Goal: Task Accomplishment & Management: Manage account settings

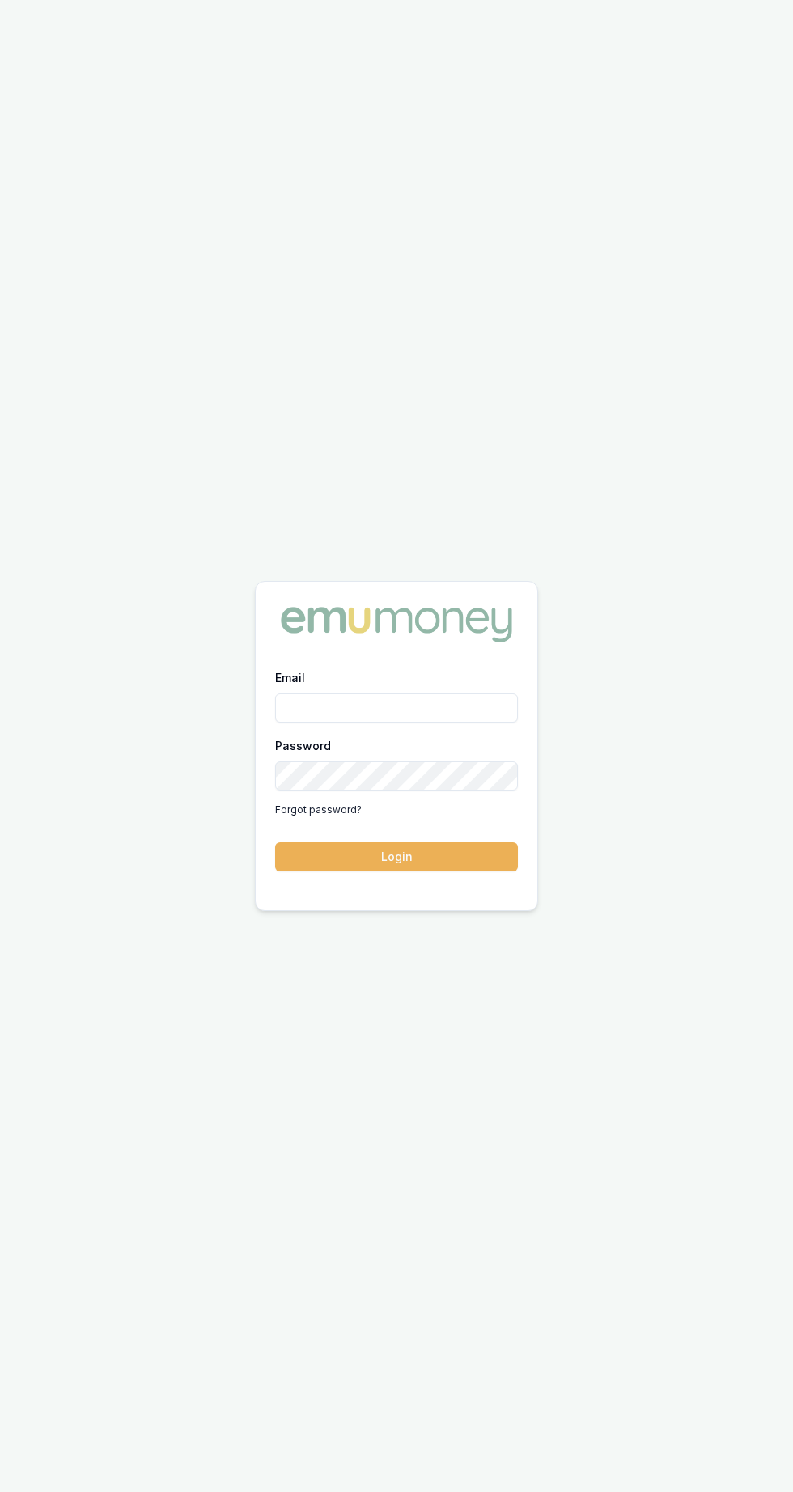
click at [290, 685] on label "Email" at bounding box center [290, 678] width 30 height 14
click at [290, 723] on input "Email" at bounding box center [396, 708] width 243 height 29
type input "brad.hearns@emumoney.com.au"
click at [275, 843] on button "Login" at bounding box center [396, 857] width 243 height 29
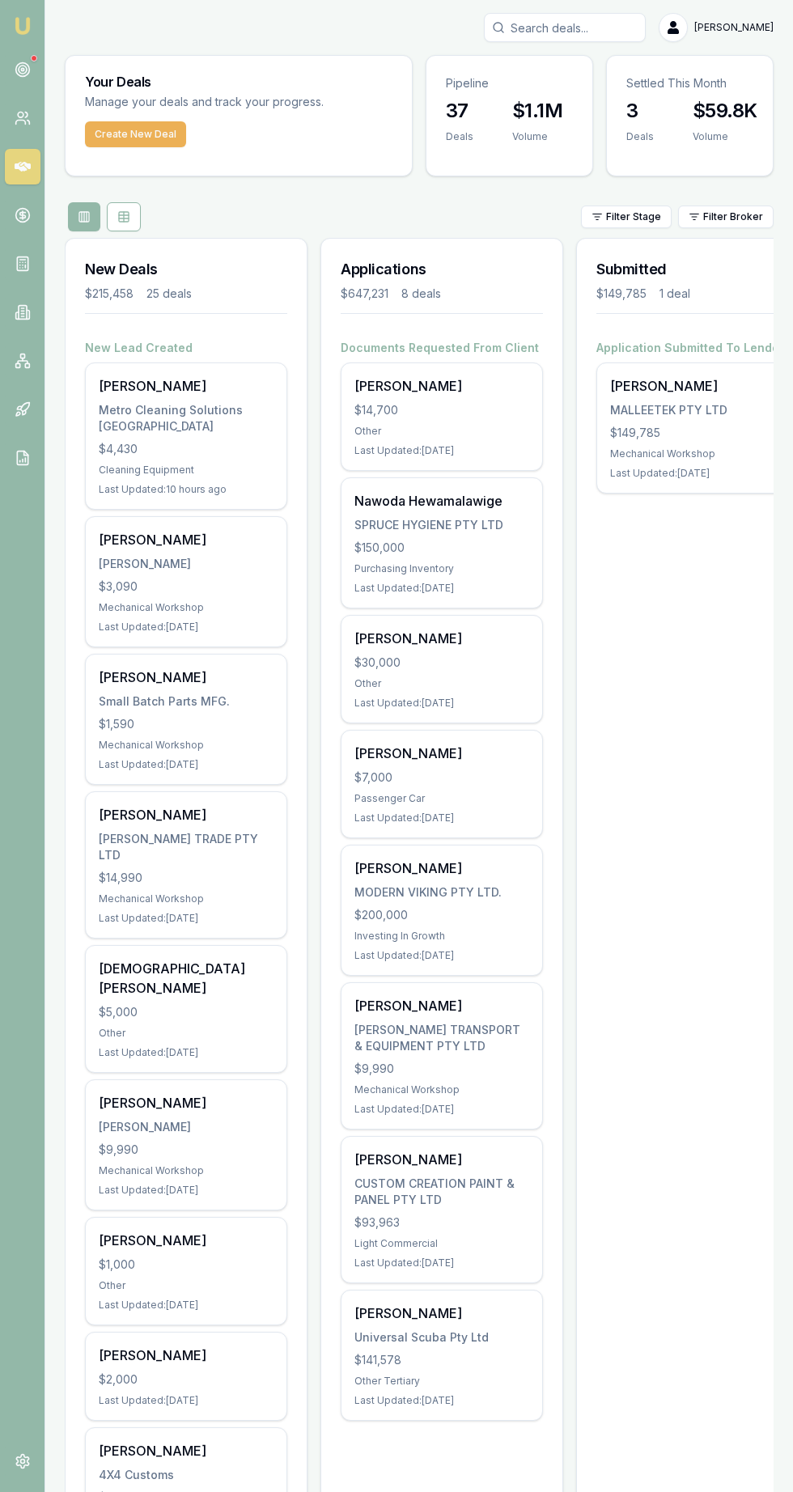
click at [33, 58] on div at bounding box center [34, 58] width 6 height 6
click at [28, 65] on icon at bounding box center [23, 70] width 16 height 16
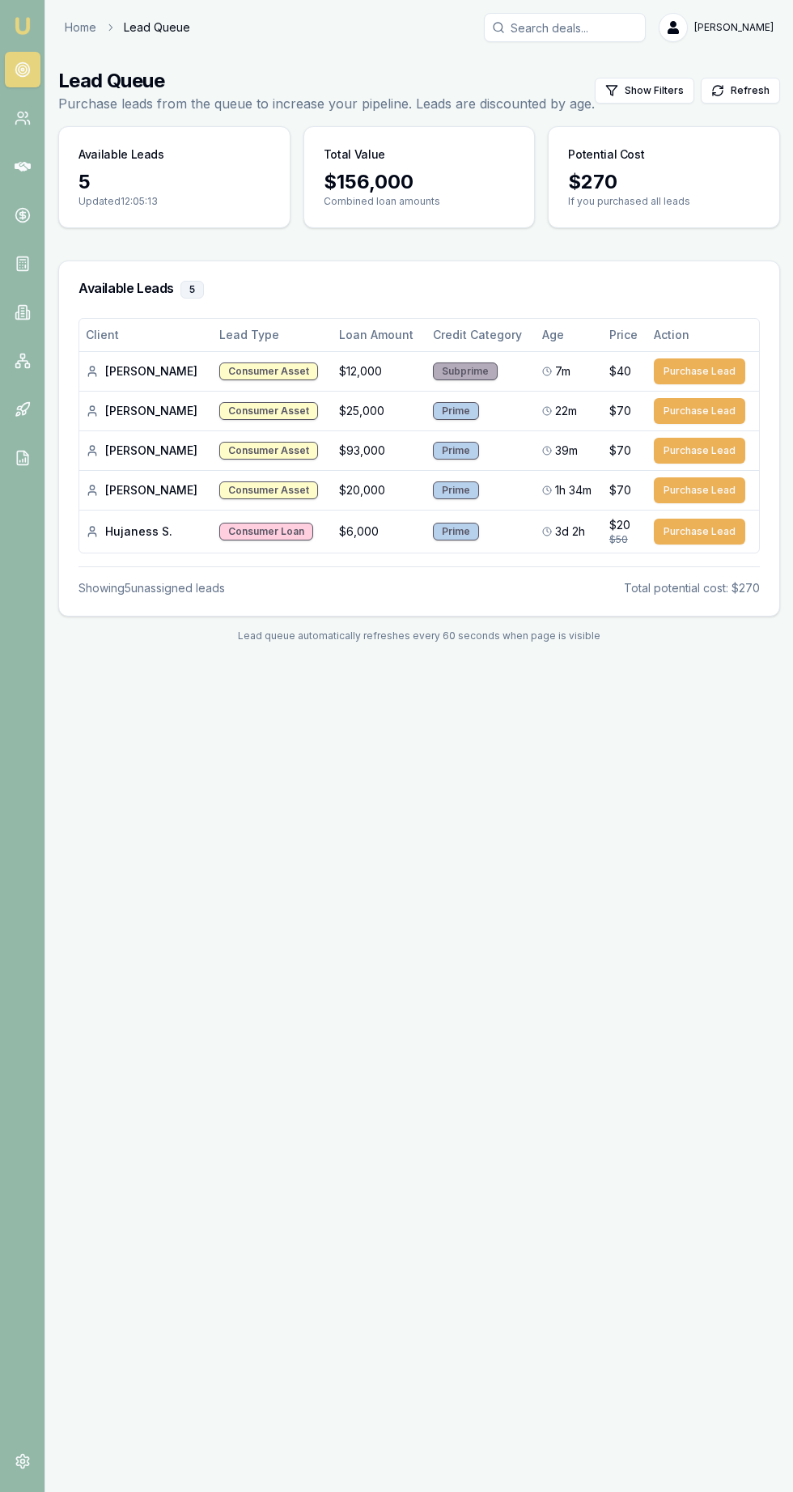
click at [29, 207] on icon at bounding box center [23, 215] width 16 height 16
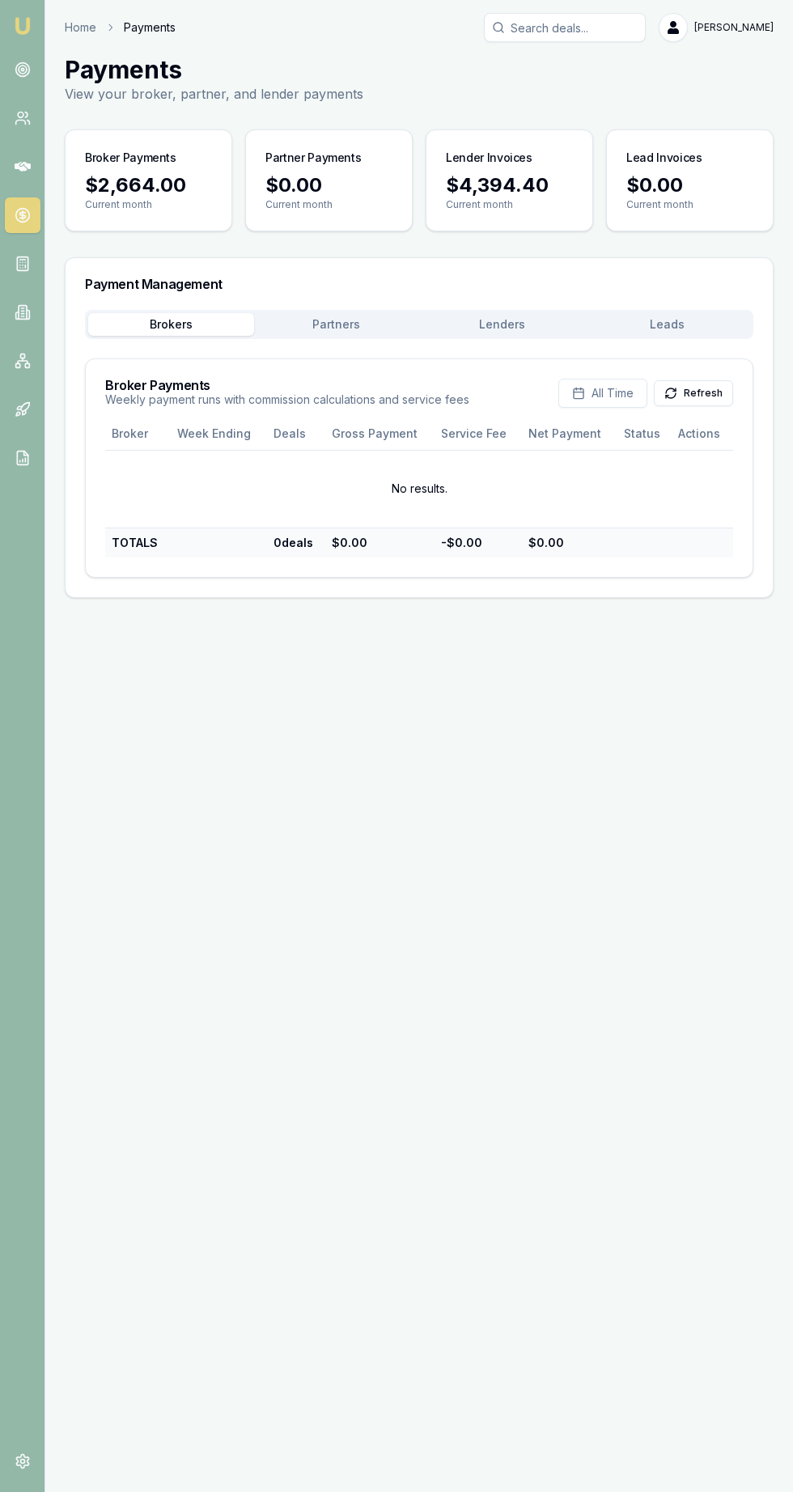
click at [690, 388] on button "Refresh" at bounding box center [693, 393] width 79 height 26
click at [318, 325] on button "Partners" at bounding box center [337, 324] width 166 height 23
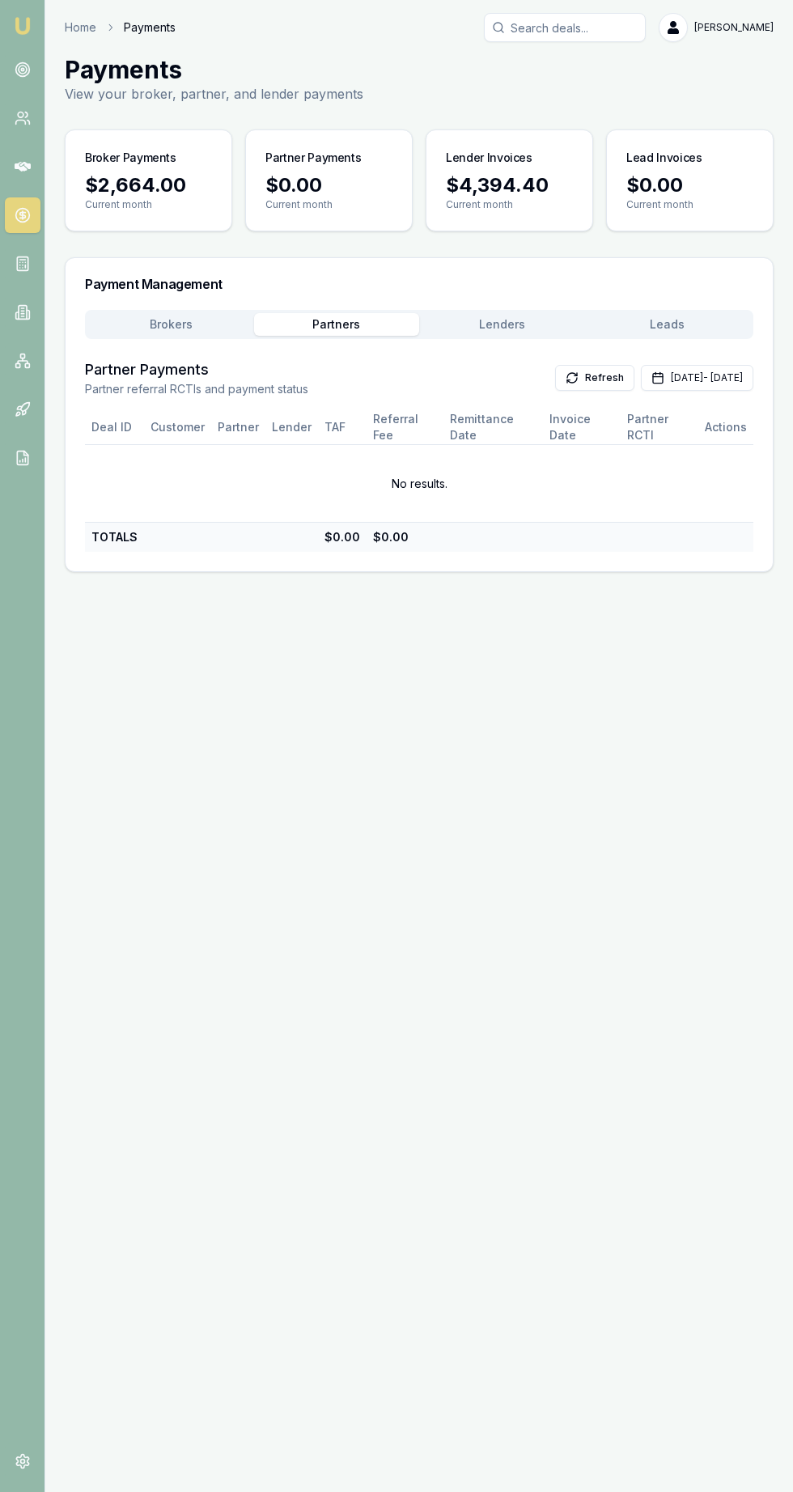
click at [491, 329] on button "Lenders" at bounding box center [502, 324] width 166 height 23
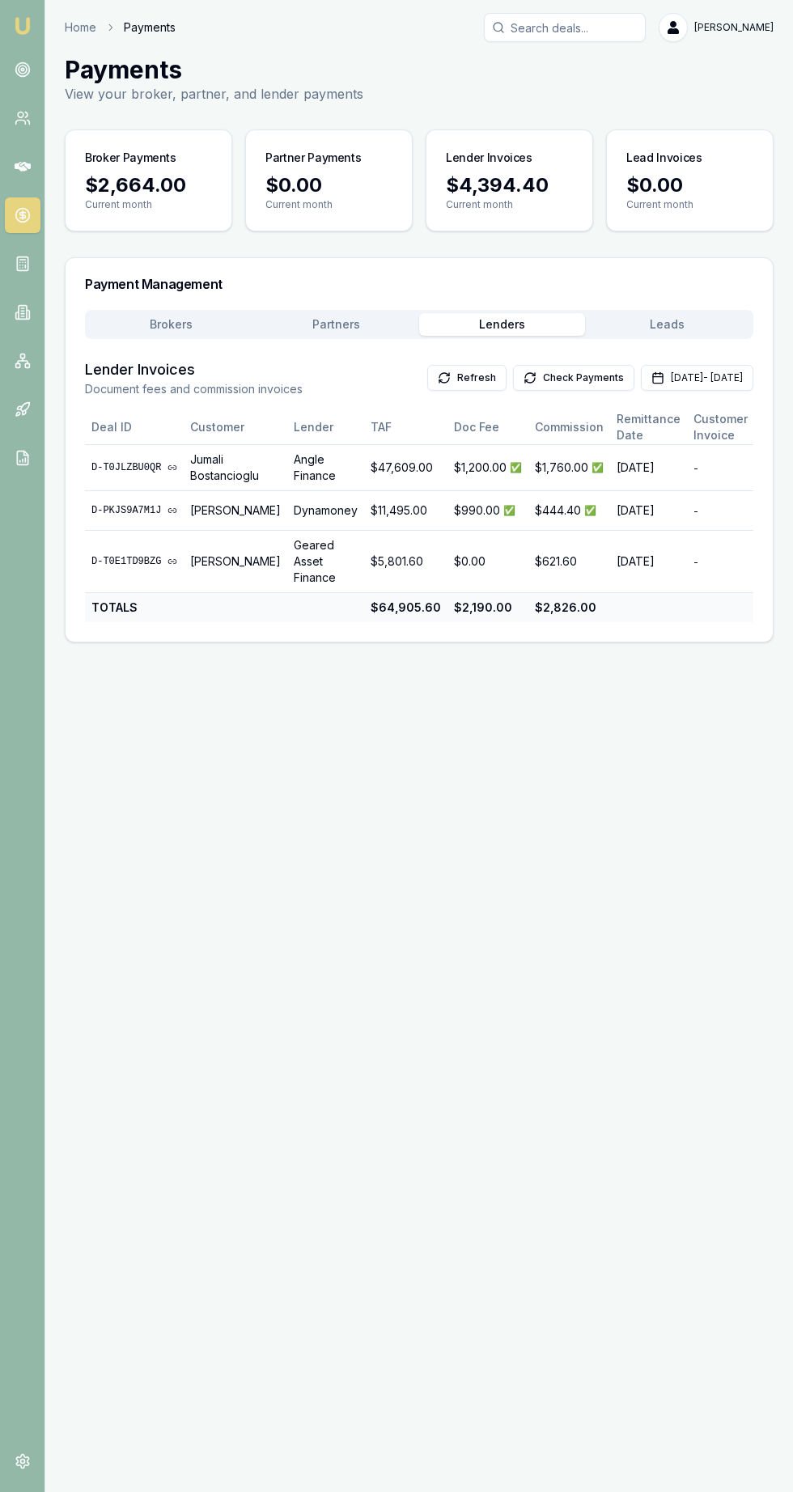
click at [632, 329] on button "Leads" at bounding box center [668, 324] width 166 height 23
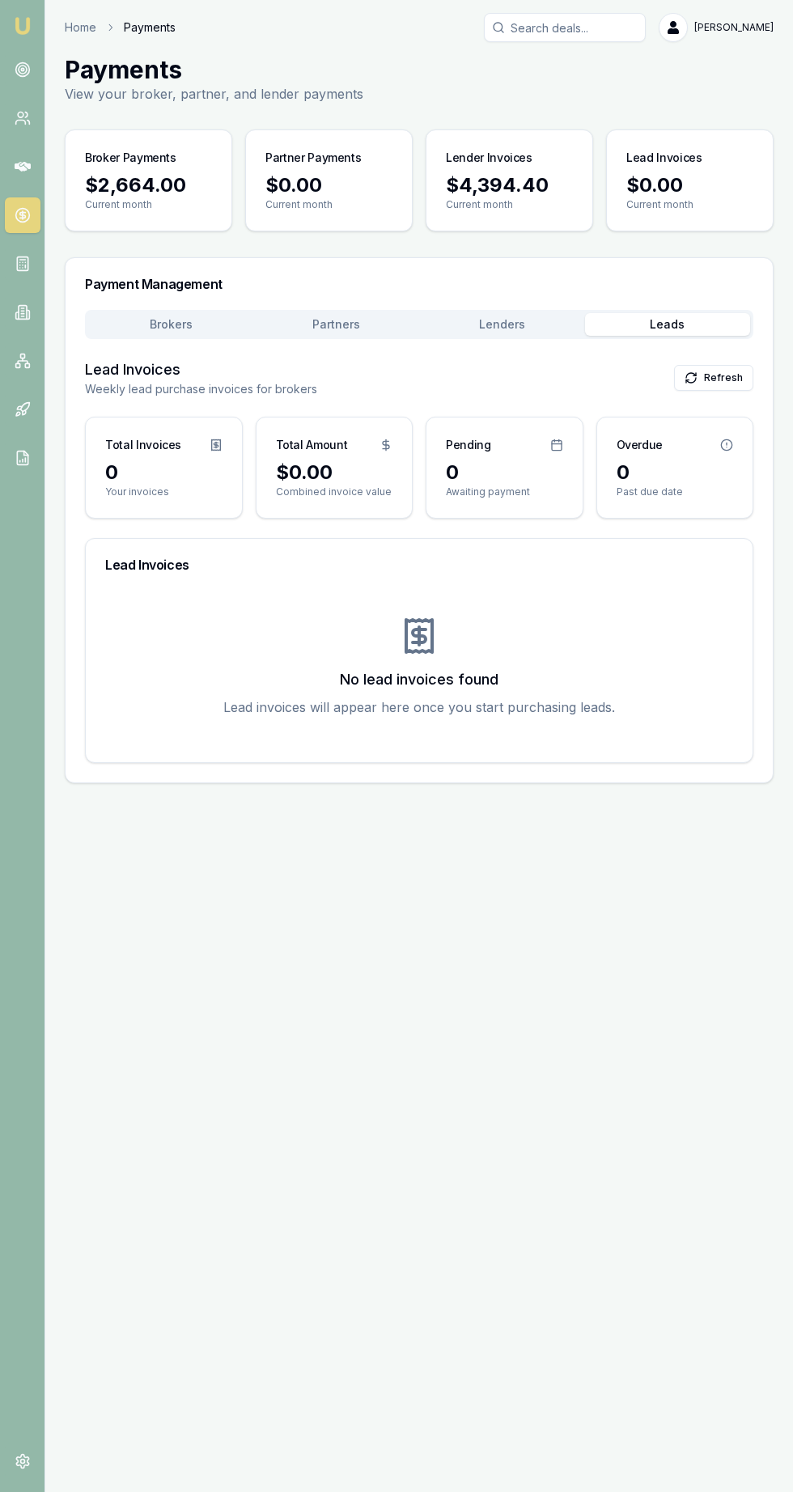
click at [148, 322] on button "Brokers" at bounding box center [171, 324] width 166 height 23
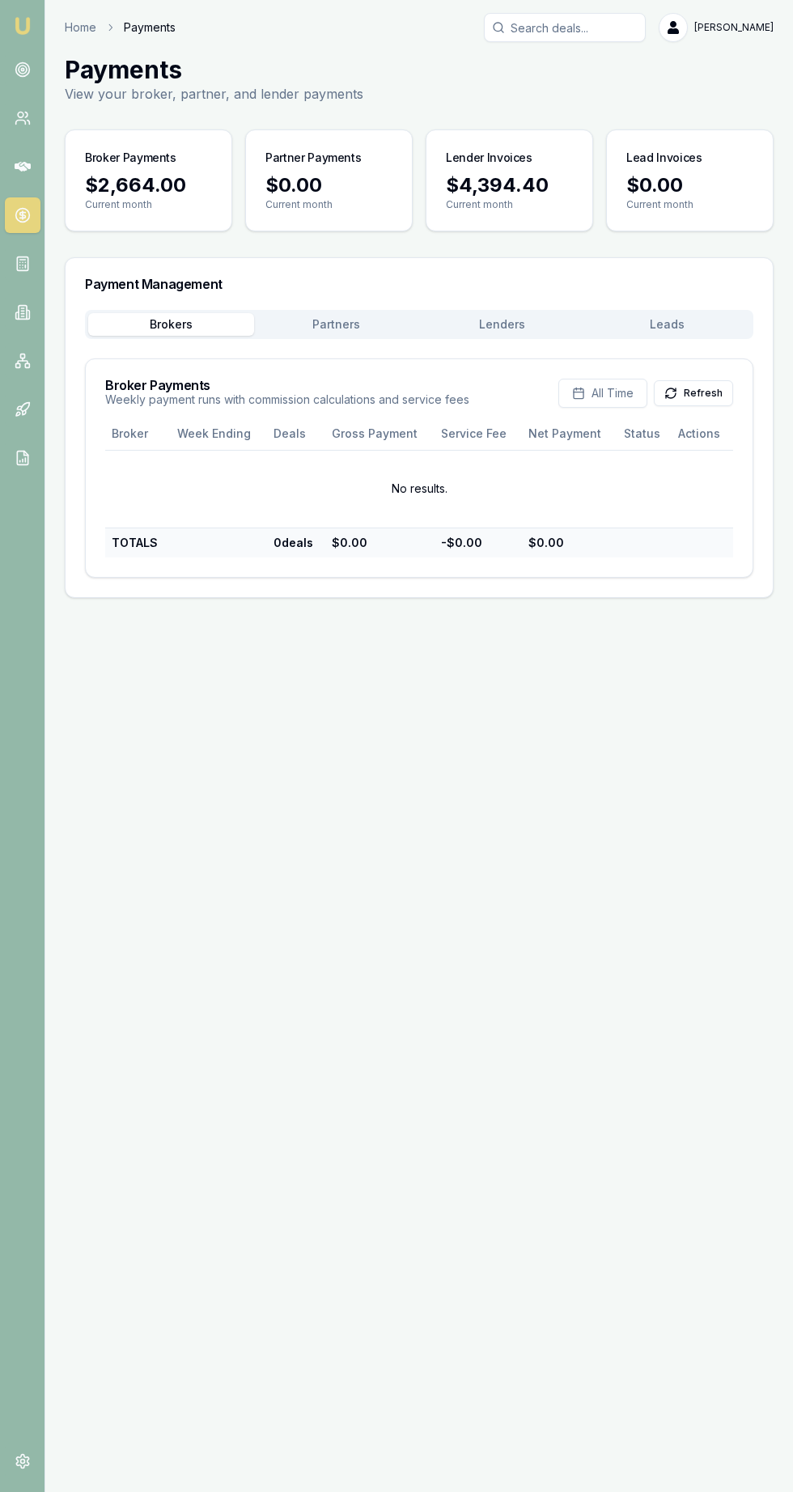
click at [324, 318] on button "Partners" at bounding box center [337, 324] width 166 height 23
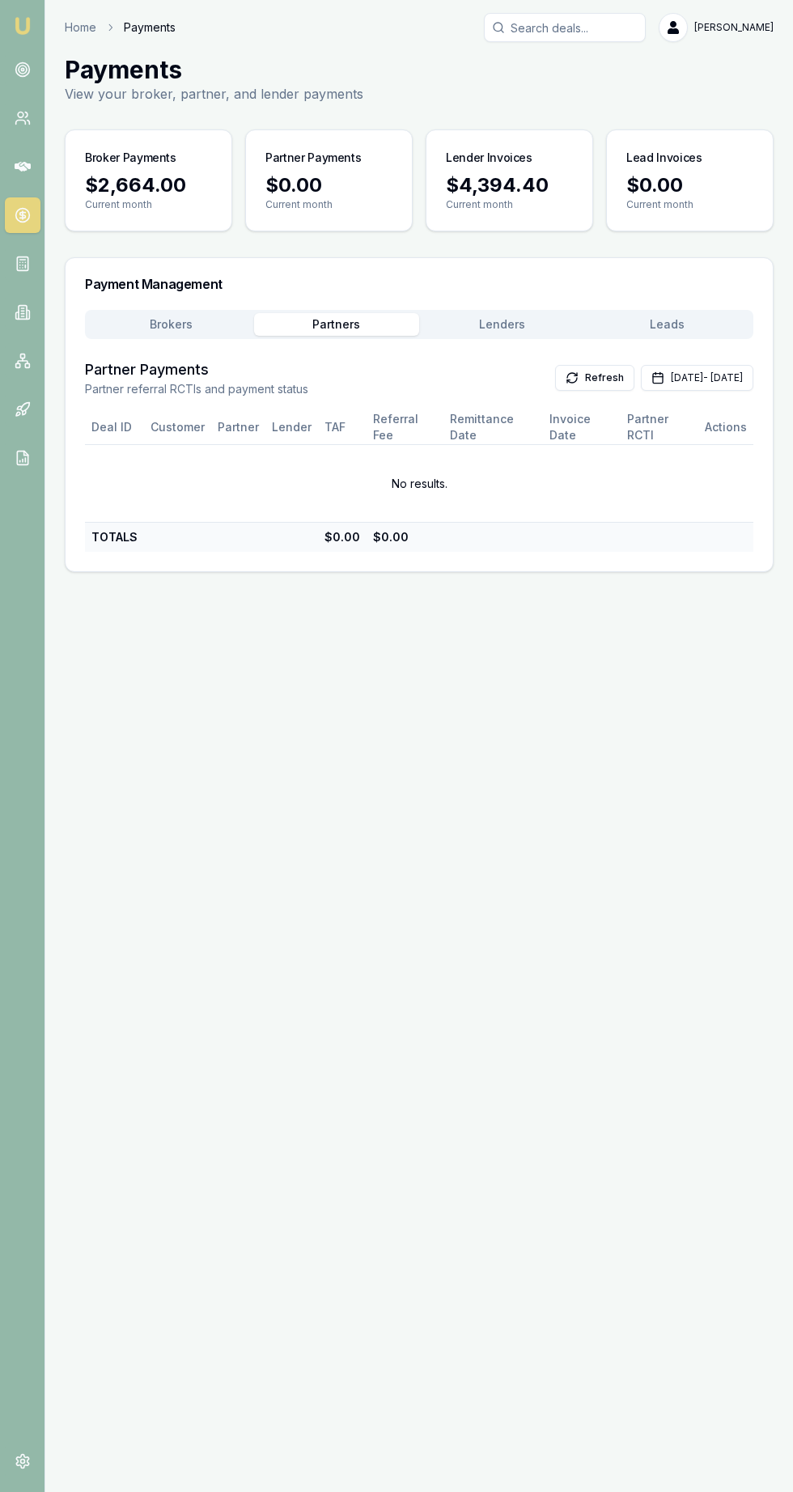
click at [486, 330] on button "Lenders" at bounding box center [502, 324] width 166 height 23
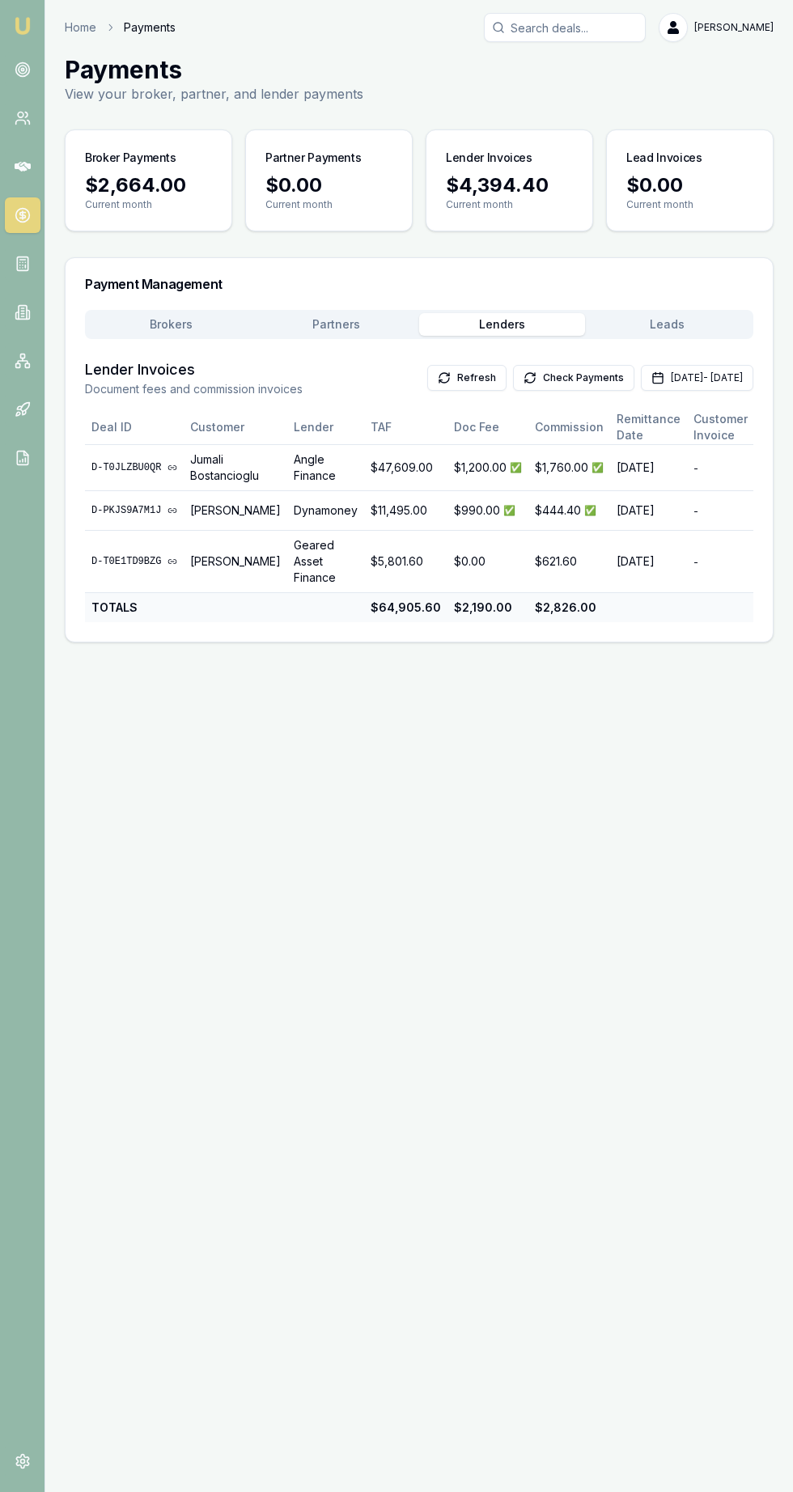
click at [144, 327] on button "Brokers" at bounding box center [171, 324] width 166 height 23
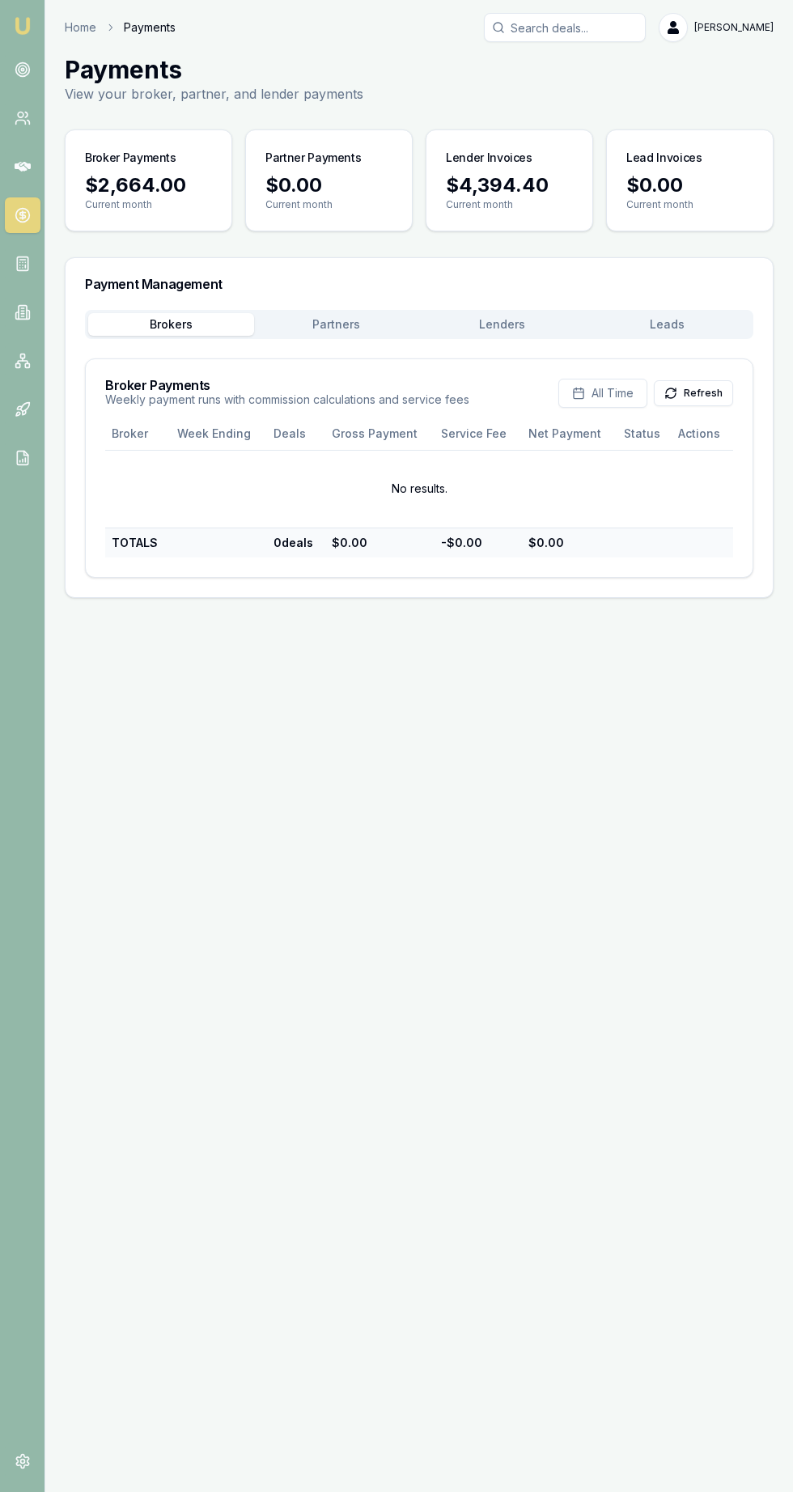
click at [83, 173] on div "$2,664.00 Current month" at bounding box center [149, 201] width 166 height 58
click at [585, 399] on icon "button" at bounding box center [578, 393] width 13 height 13
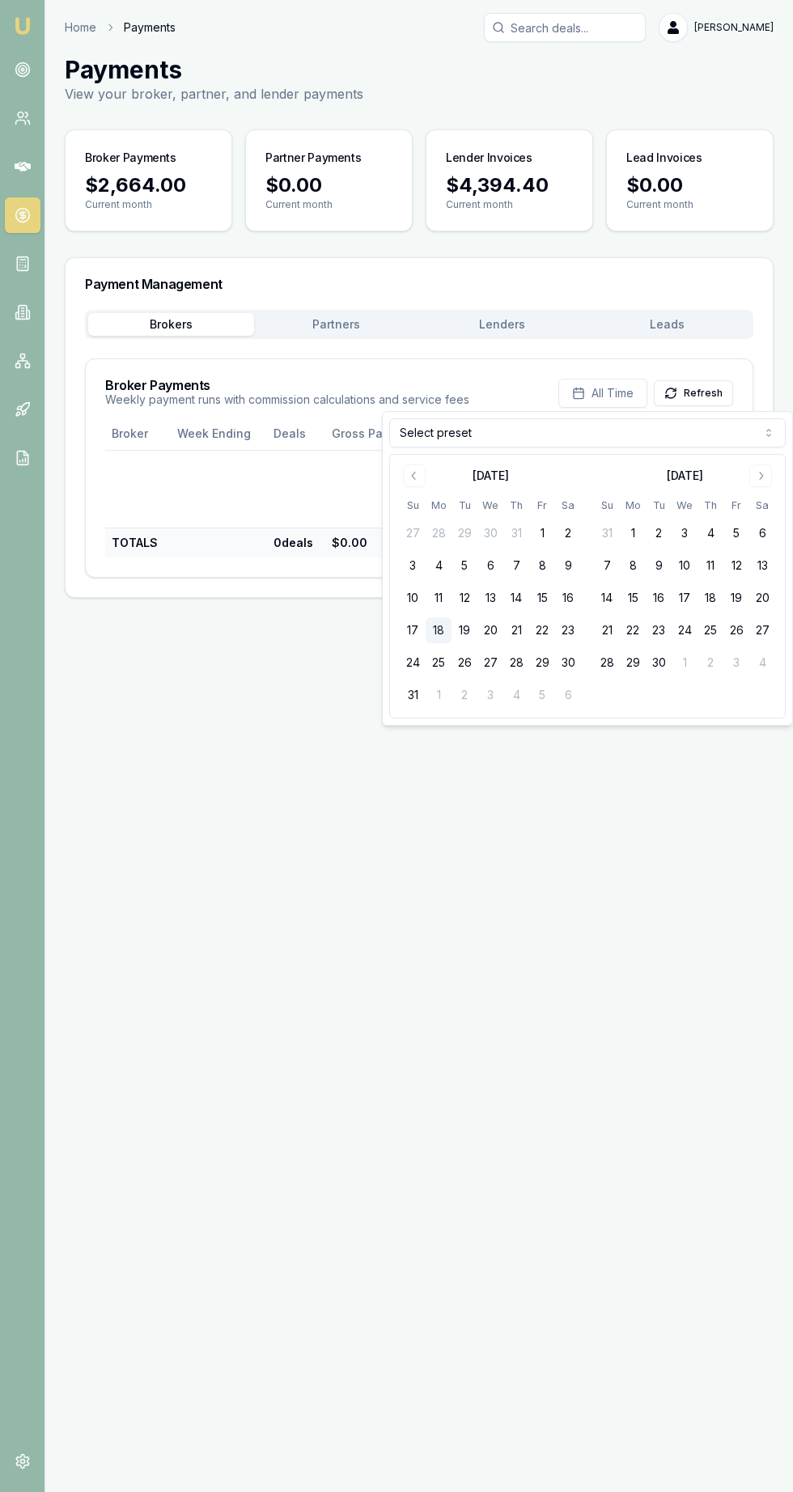
click at [732, 1026] on div "Emu Broker Home Payments Brad Hearns Toggle Menu Payments View your broker, par…" at bounding box center [396, 746] width 793 height 1492
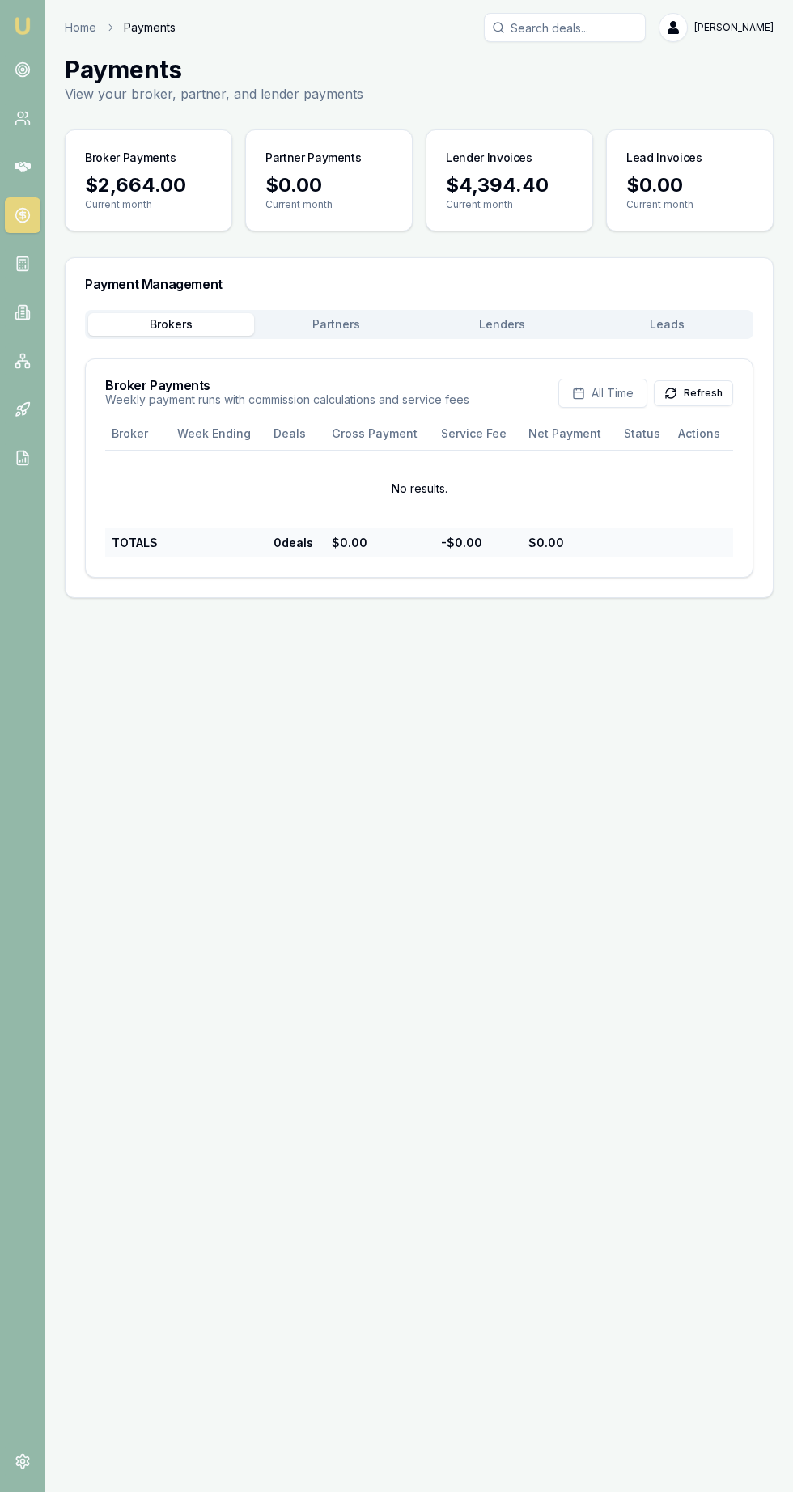
click at [706, 390] on button "Refresh" at bounding box center [693, 393] width 79 height 26
